Goal: Information Seeking & Learning: Learn about a topic

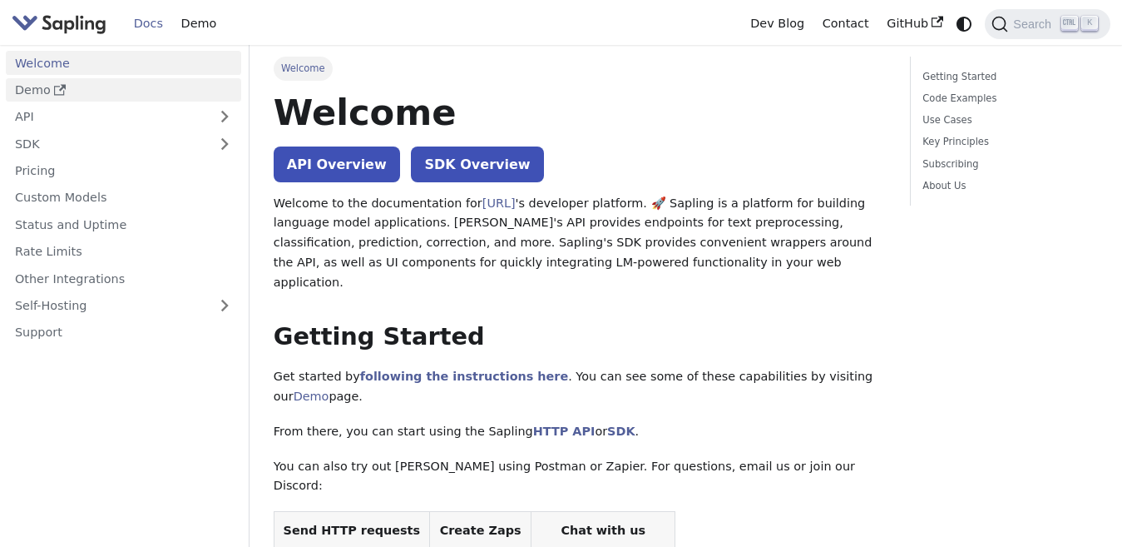
click at [52, 100] on link "Demo" at bounding box center [123, 90] width 235 height 24
